Goal: Find specific page/section: Find specific page/section

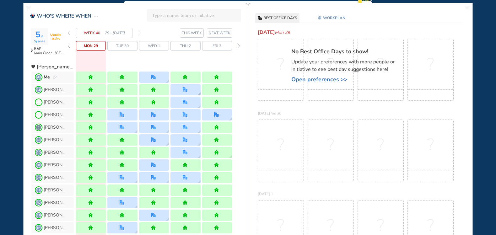
scroll to position [63, 0]
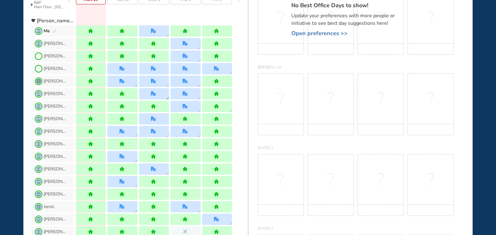
click at [165, 99] on div at bounding box center [154, 93] width 30 height 11
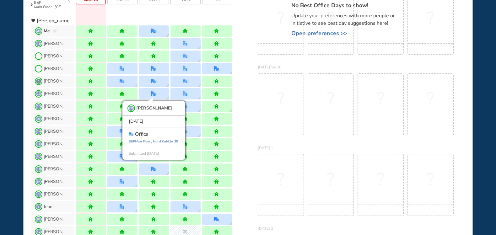
click at [244, 97] on div "CB [PERSON_NAME] CB [PERSON_NAME] [DATE] office [GEOGRAPHIC_DATA] , 35 Submitte…" at bounding box center [139, 94] width 217 height 13
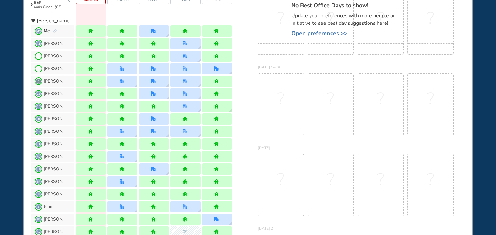
click at [168, 120] on div at bounding box center [154, 118] width 30 height 11
click at [164, 135] on div at bounding box center [154, 131] width 30 height 11
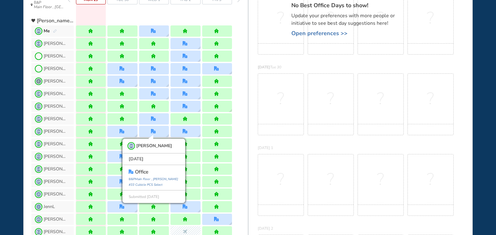
click at [244, 124] on div "[PERSON_NAME]" at bounding box center [139, 119] width 217 height 13
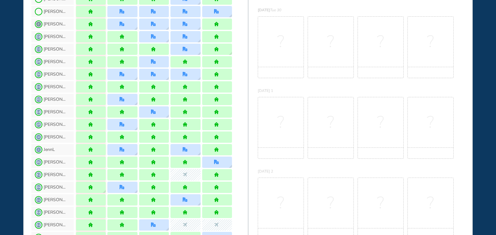
scroll to position [126, 0]
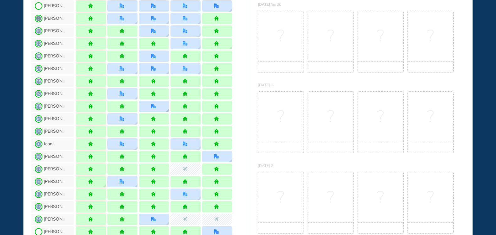
click at [166, 109] on img "location dialog" at bounding box center [167, 110] width 3 height 3
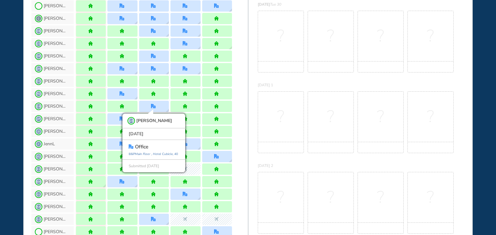
click at [246, 121] on div "JP [PERSON_NAME] P" at bounding box center [139, 119] width 217 height 13
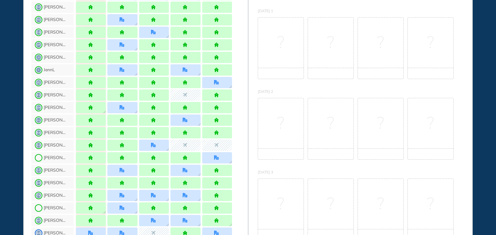
scroll to position [220, 0]
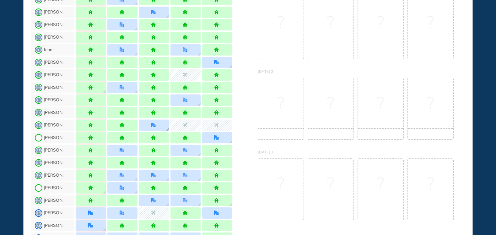
click at [166, 129] on img "location dialog" at bounding box center [167, 129] width 3 height 3
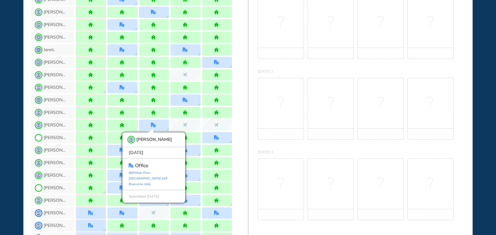
click at [246, 124] on div "SZ [PERSON_NAME] Z SZ [PERSON_NAME] [DATE] office [GEOGRAPHIC_DATA] #29 (Execut…" at bounding box center [139, 125] width 217 height 13
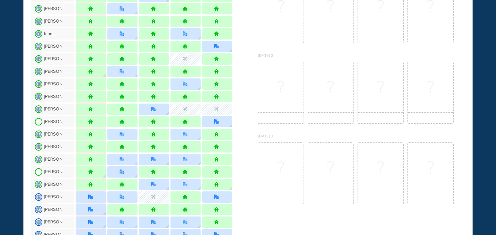
scroll to position [251, 0]
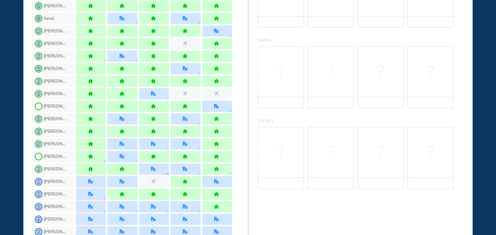
click at [168, 170] on div at bounding box center [154, 169] width 30 height 11
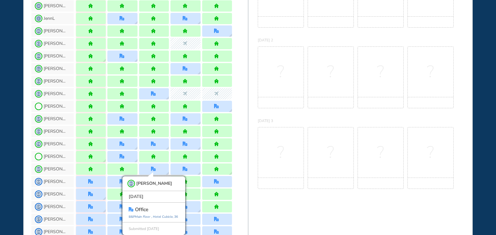
click at [242, 146] on div "TK [PERSON_NAME]" at bounding box center [139, 144] width 217 height 13
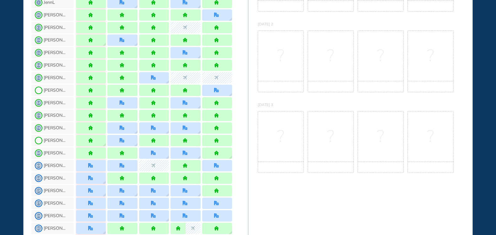
scroll to position [262, 0]
